Goal: Information Seeking & Learning: Learn about a topic

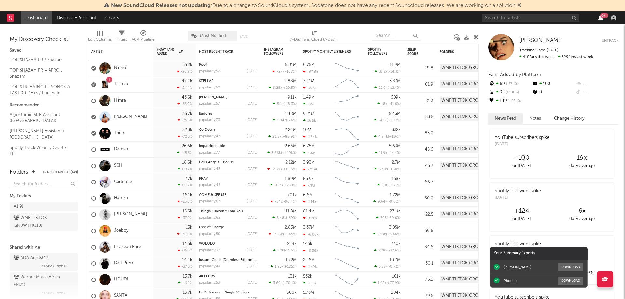
click at [600, 18] on icon "button" at bounding box center [601, 17] width 5 height 5
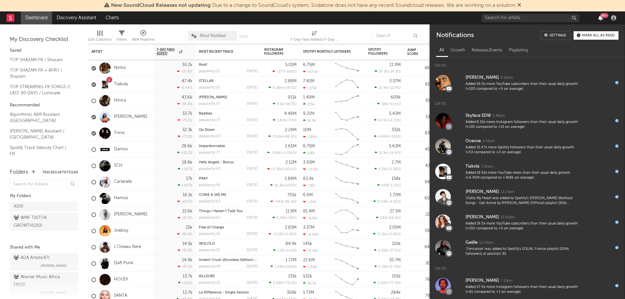
click at [601, 19] on icon "button" at bounding box center [601, 17] width 5 height 5
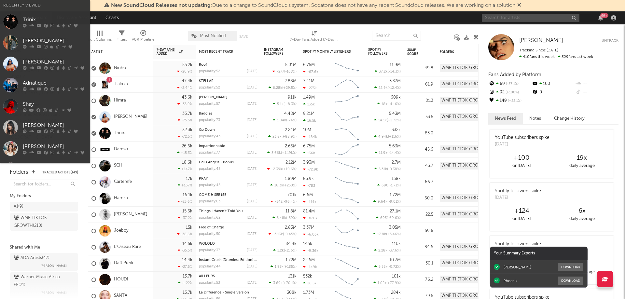
click at [495, 19] on input "text" at bounding box center [531, 18] width 98 height 8
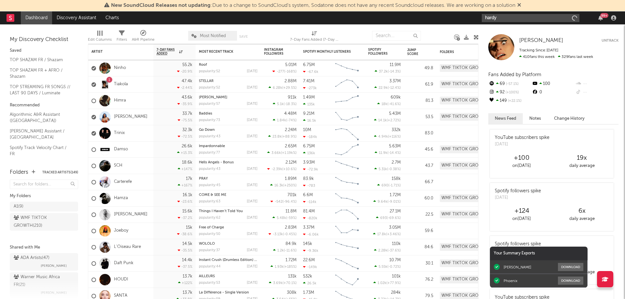
type input "hardy"
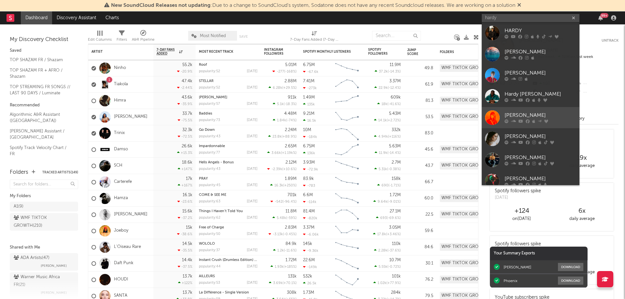
click at [526, 121] on icon at bounding box center [528, 122] width 4 height 4
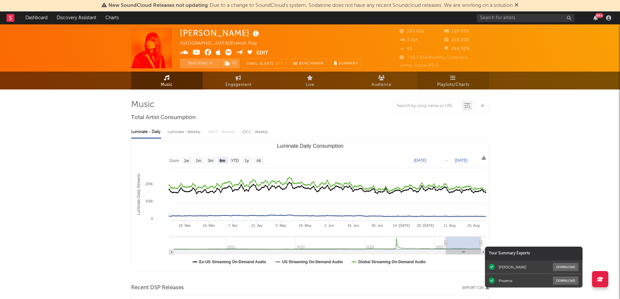
click at [458, 78] on link "Playlists/Charts" at bounding box center [454, 81] width 72 height 18
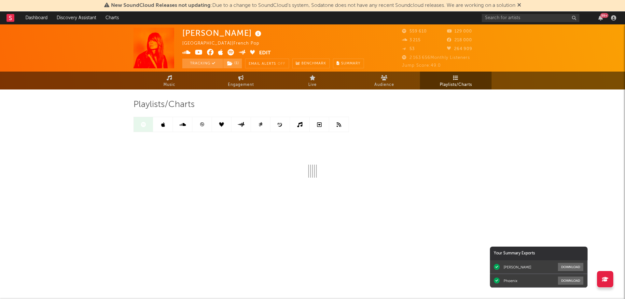
click at [203, 124] on icon at bounding box center [202, 124] width 4 height 4
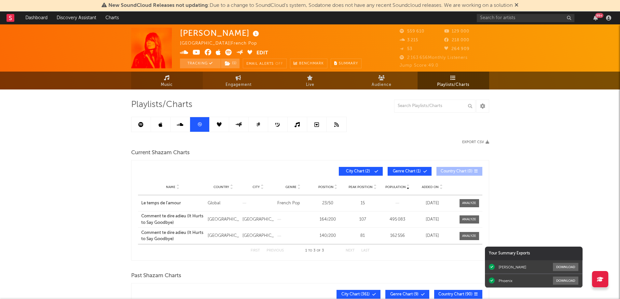
click at [164, 78] on icon at bounding box center [167, 77] width 6 height 5
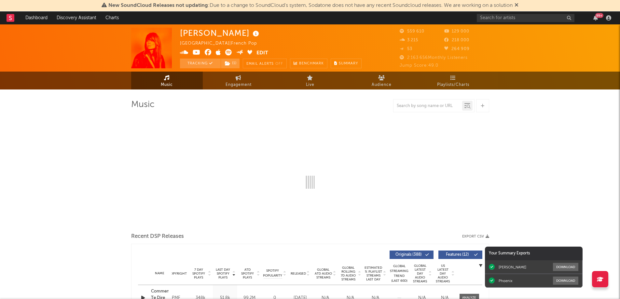
select select "6m"
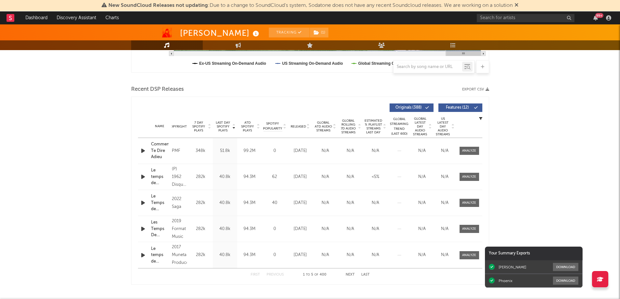
scroll to position [199, 0]
click at [347, 275] on button "Next" at bounding box center [350, 275] width 9 height 4
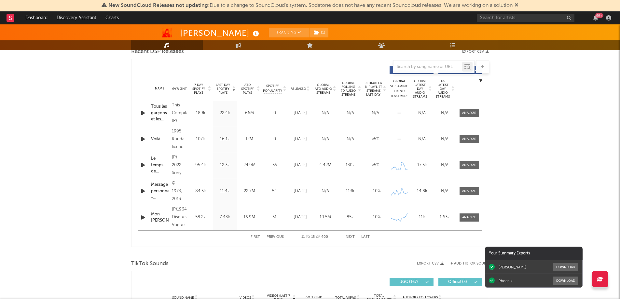
scroll to position [237, 0]
click at [597, 19] on icon "button" at bounding box center [596, 17] width 5 height 5
click at [102, 114] on div "[PERSON_NAME] Tracking ( 1 ) [GEOGRAPHIC_DATA] | French Pop Edit Tracking ( 1 )…" at bounding box center [310, 280] width 620 height 984
click at [596, 19] on icon "button" at bounding box center [596, 17] width 5 height 5
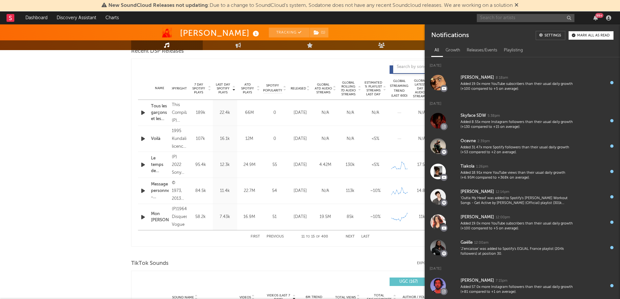
click at [515, 19] on input "text" at bounding box center [526, 18] width 98 height 8
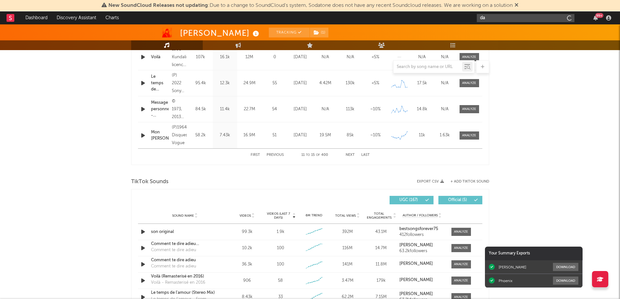
scroll to position [319, 0]
click at [528, 19] on input "daft pubk" at bounding box center [526, 18] width 98 height 8
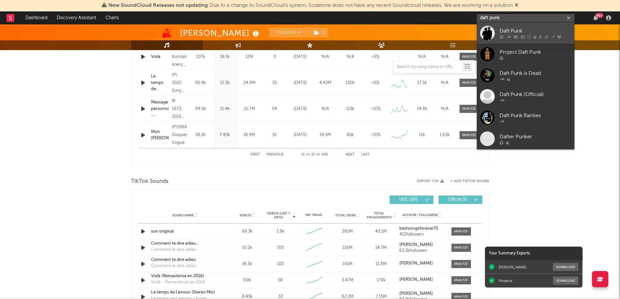
type input "daft punk"
click at [526, 32] on div "Daft Punk" at bounding box center [536, 31] width 72 height 8
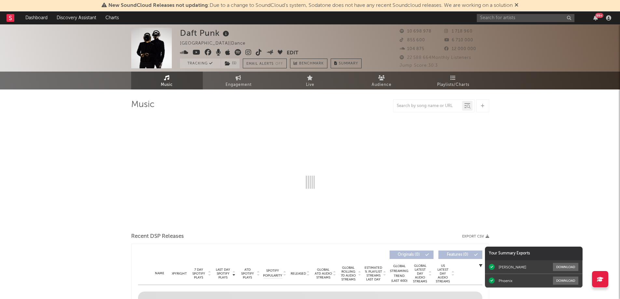
select select "6m"
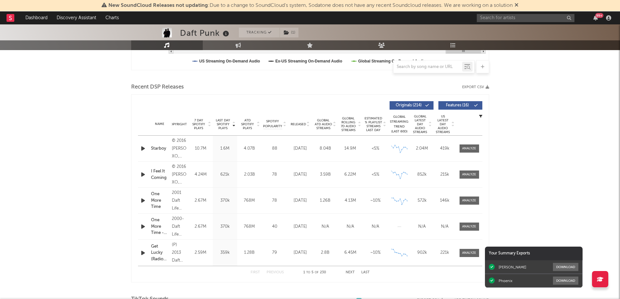
scroll to position [203, 0]
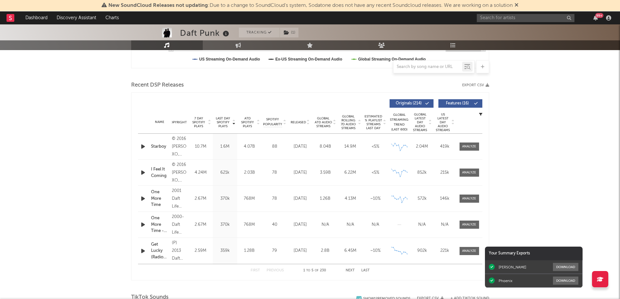
click at [351, 271] on button "Next" at bounding box center [350, 271] width 9 height 4
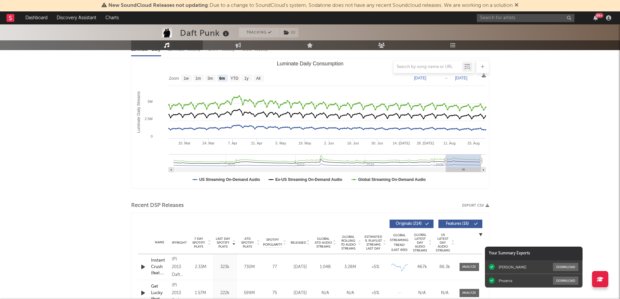
scroll to position [0, 0]
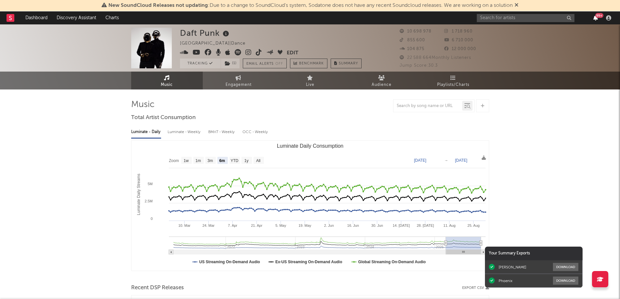
click at [596, 18] on icon "button" at bounding box center [596, 17] width 5 height 5
